Goal: Navigation & Orientation: Understand site structure

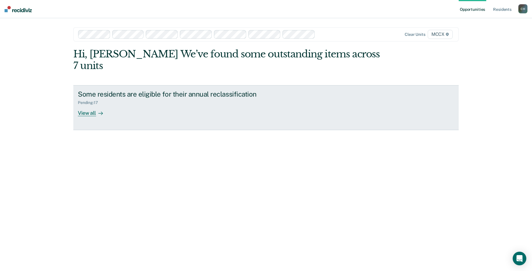
click at [89, 105] on div "View all" at bounding box center [94, 110] width 32 height 11
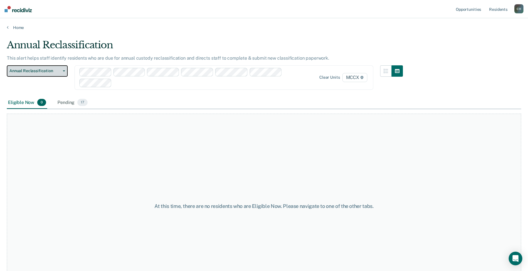
click at [39, 72] on span "Annual Reclassification" at bounding box center [34, 71] width 51 height 5
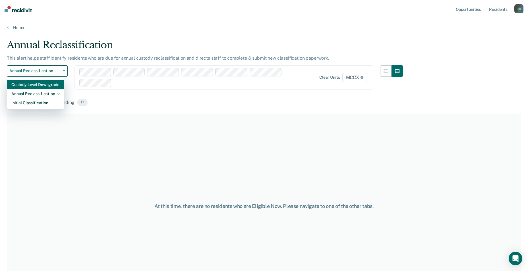
click at [39, 85] on div "Custody Level Downgrade" at bounding box center [35, 84] width 48 height 9
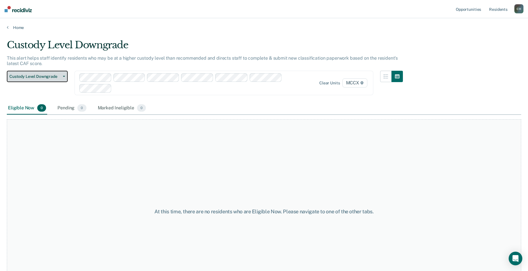
click at [40, 74] on span "Custody Level Downgrade" at bounding box center [34, 76] width 51 height 5
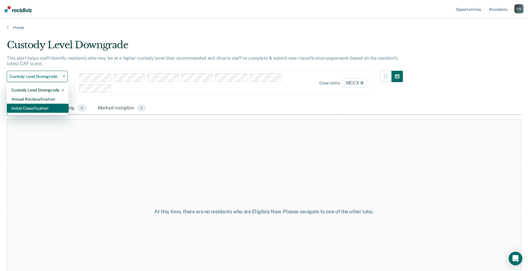
click at [43, 108] on div "Initial Classification" at bounding box center [37, 108] width 53 height 9
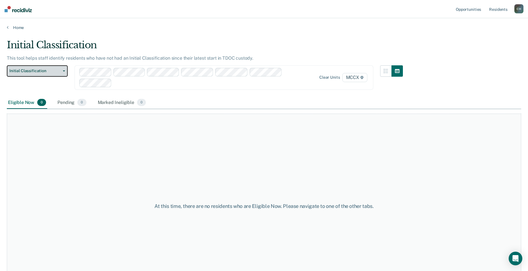
click at [44, 72] on span "Initial Classification" at bounding box center [34, 71] width 51 height 5
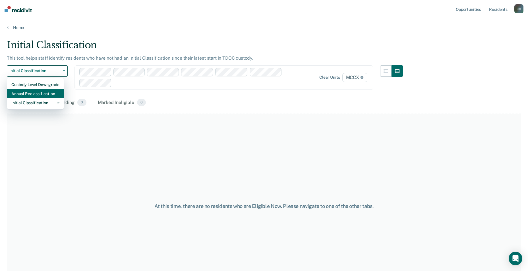
click at [44, 92] on div "Annual Reclassification" at bounding box center [35, 93] width 48 height 9
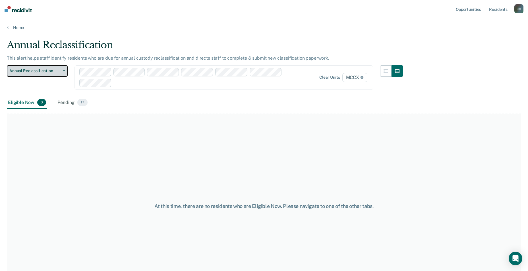
click at [44, 69] on span "Annual Reclassification" at bounding box center [34, 71] width 51 height 5
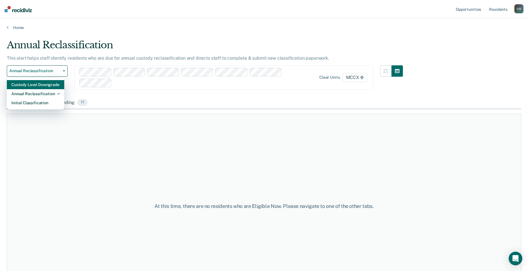
click at [44, 86] on div "Custody Level Downgrade" at bounding box center [35, 84] width 48 height 9
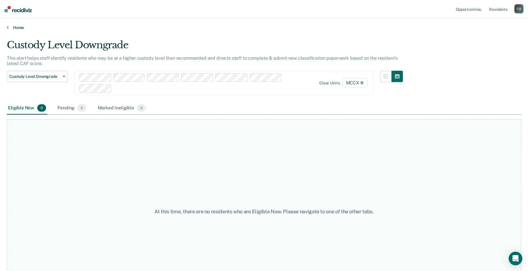
click at [20, 26] on link "Home" at bounding box center [264, 27] width 514 height 5
